Goal: Task Accomplishment & Management: Manage account settings

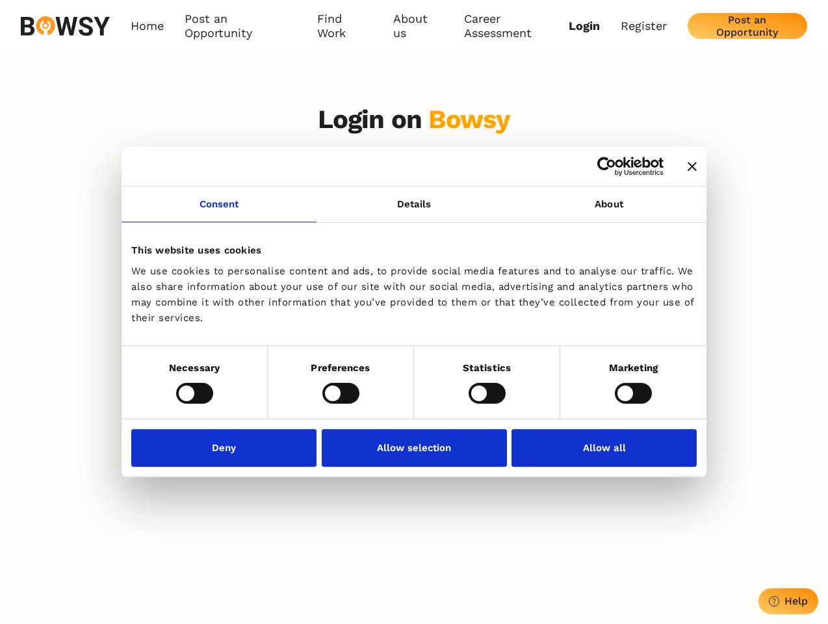
click at [687, 167] on icon "Close banner" at bounding box center [691, 166] width 9 height 9
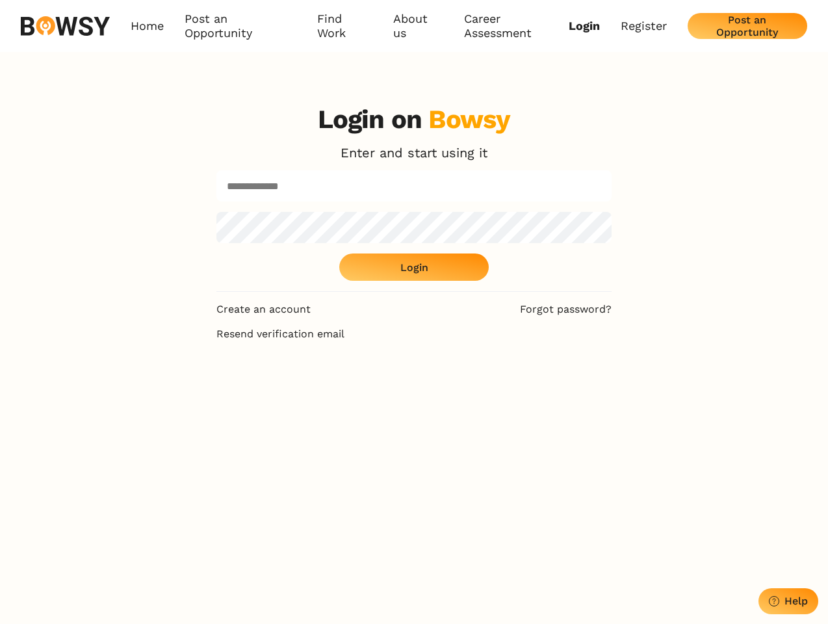
click at [219, 212] on link "Consent" at bounding box center [218, 204] width 195 height 36
click at [609, 212] on div "Login on Bowsy Enter and start using it Login" at bounding box center [413, 198] width 395 height 188
click at [194, 392] on div "Login on Bowsy Enter and start using it Login Create an account Forgot password…" at bounding box center [414, 406] width 828 height 624
click at [340, 392] on div "Login on Bowsy Enter and start using it Login Create an account Forgot password…" at bounding box center [414, 406] width 416 height 624
click at [487, 392] on div "Login on Bowsy Enter and start using it Login Create an account Forgot password…" at bounding box center [414, 406] width 416 height 624
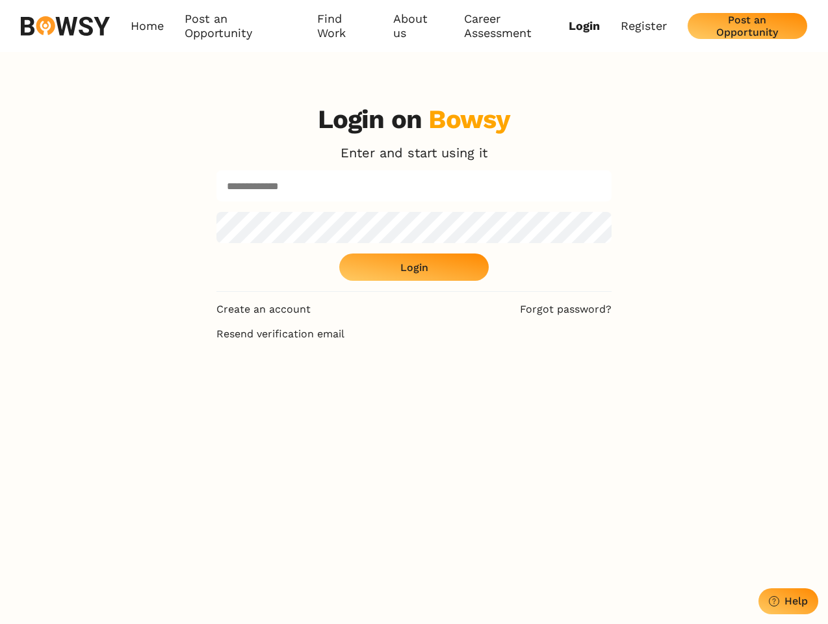
click at [633, 392] on div "Login on Bowsy Enter and start using it Login Create an account Forgot password…" at bounding box center [414, 406] width 828 height 624
click at [227, 447] on div "Login on Bowsy Enter and start using it Login Create an account Forgot password…" at bounding box center [414, 406] width 416 height 624
click at [414, 447] on div "Login on Bowsy Enter and start using it Login Create an account Forgot password…" at bounding box center [414, 406] width 416 height 624
